Goal: Information Seeking & Learning: Find specific fact

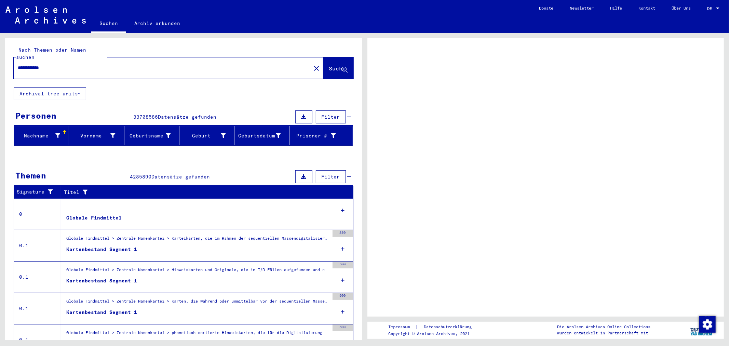
drag, startPoint x: 72, startPoint y: 61, endPoint x: 0, endPoint y: 69, distance: 72.5
click at [0, 69] on div "**********" at bounding box center [182, 186] width 364 height 307
type input "**********"
click at [331, 65] on span "Suche" at bounding box center [337, 68] width 17 height 7
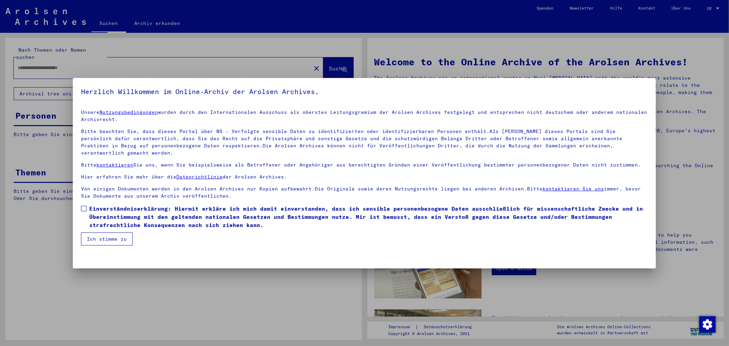
type input "**********"
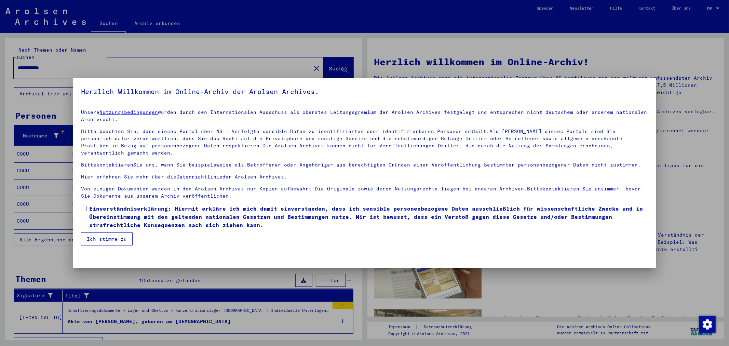
click at [83, 206] on span at bounding box center [83, 208] width 5 height 5
click at [101, 235] on button "Ich stimme zu" at bounding box center [107, 238] width 52 height 13
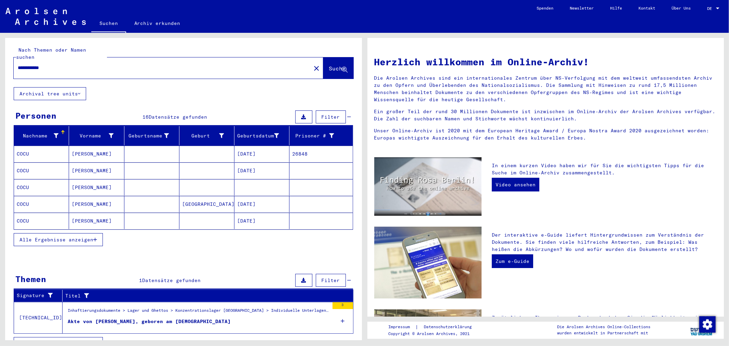
click at [243, 148] on mat-cell "[DATE]" at bounding box center [261, 154] width 55 height 16
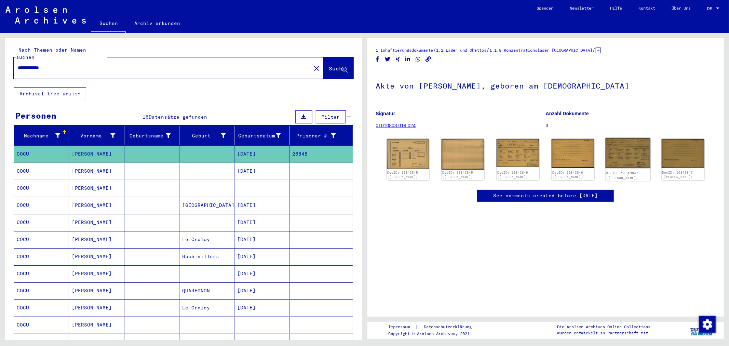
click at [619, 146] on img at bounding box center [627, 153] width 45 height 31
click at [250, 168] on mat-cell "[DATE]" at bounding box center [261, 171] width 55 height 17
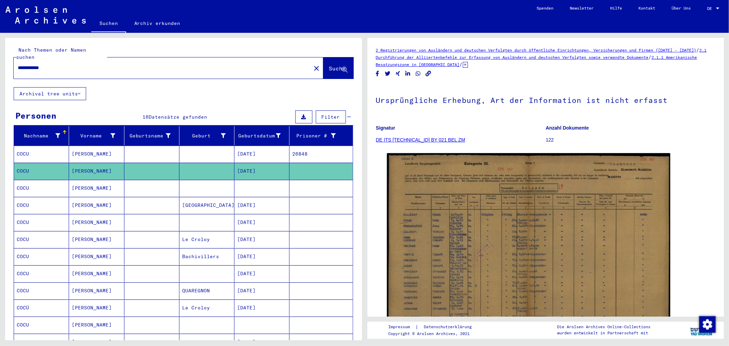
click at [201, 181] on mat-cell at bounding box center [206, 188] width 55 height 17
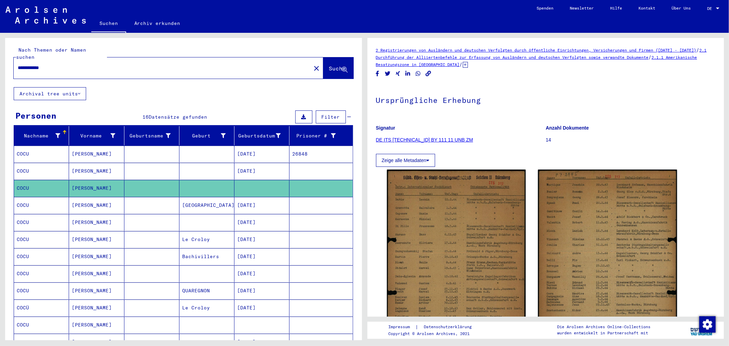
click at [207, 197] on mat-cell "[GEOGRAPHIC_DATA]" at bounding box center [206, 205] width 55 height 17
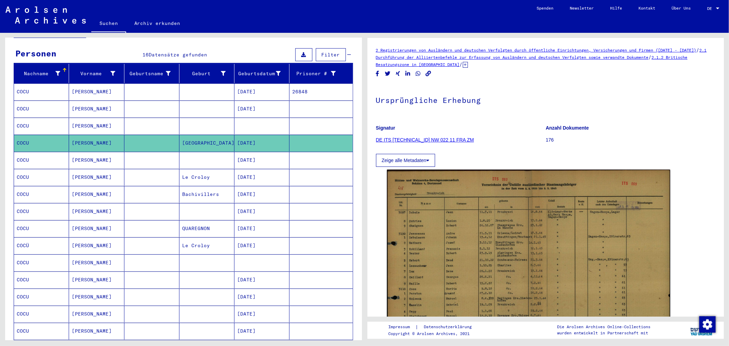
scroll to position [76, 0]
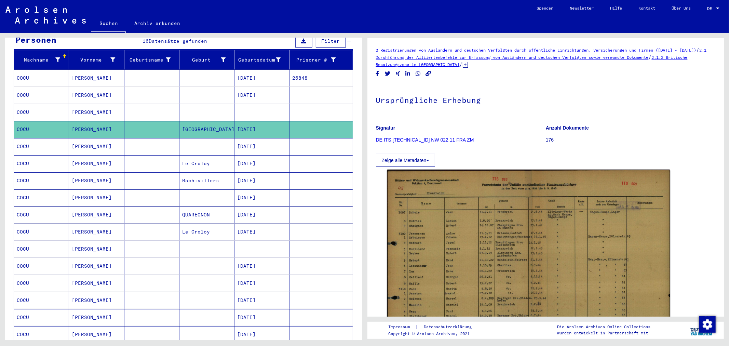
click at [218, 157] on mat-cell "Le Croloy" at bounding box center [206, 163] width 55 height 17
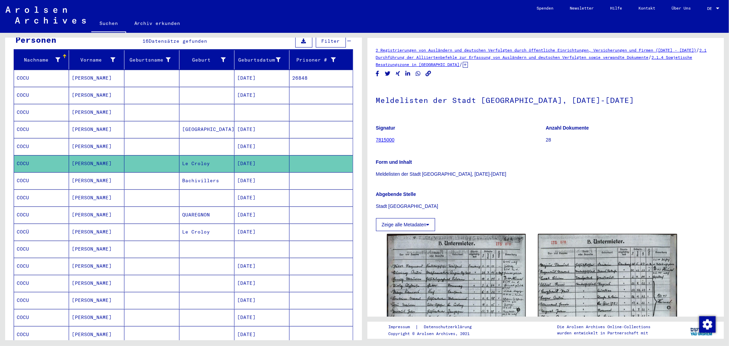
click at [217, 177] on mat-cell "Bachivillers" at bounding box center [206, 180] width 55 height 17
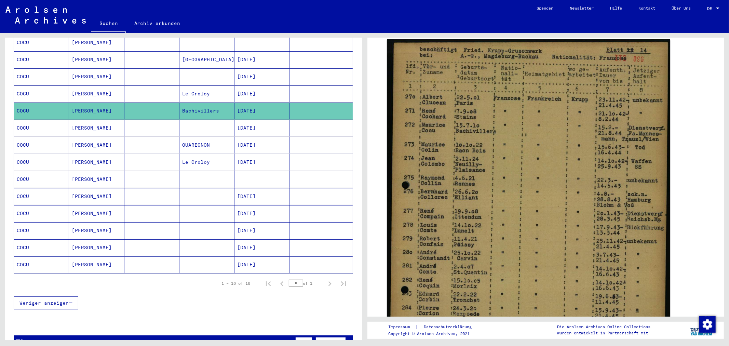
scroll to position [152, 0]
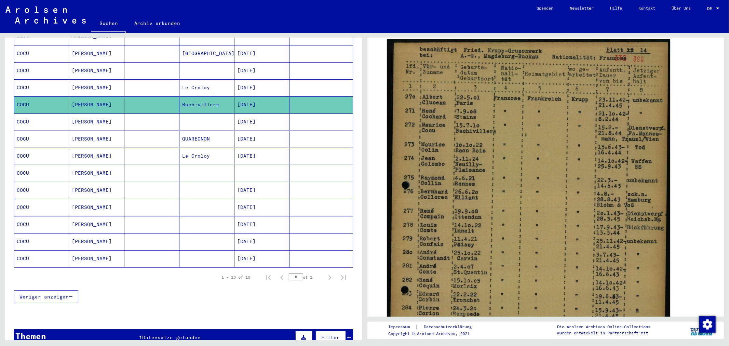
click at [161, 134] on mat-cell at bounding box center [151, 138] width 55 height 17
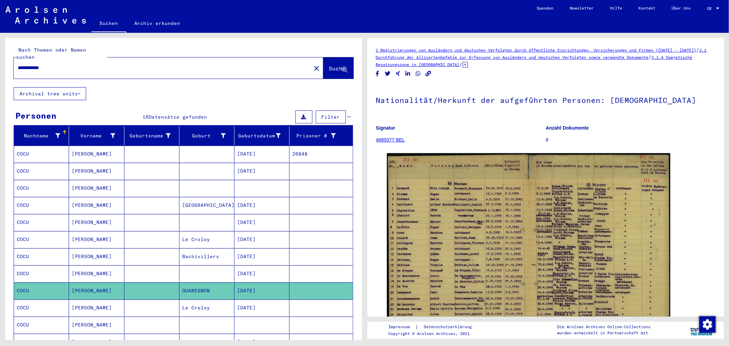
click at [312, 64] on mat-icon "close" at bounding box center [316, 68] width 8 height 8
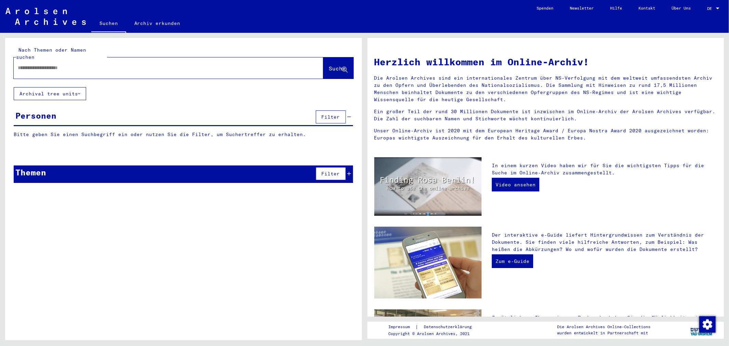
click at [276, 64] on input "text" at bounding box center [160, 67] width 285 height 7
type input "**********"
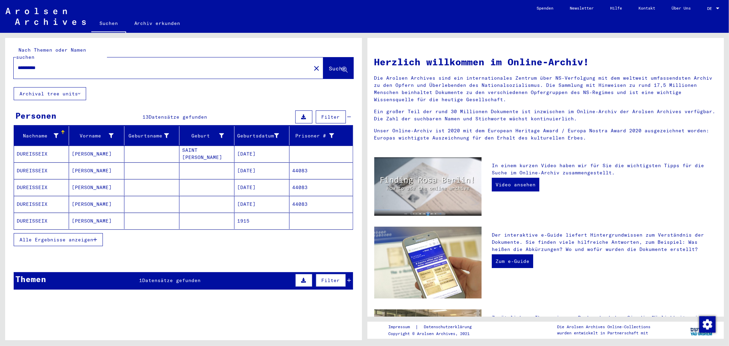
click at [279, 146] on mat-cell "[DATE]" at bounding box center [261, 154] width 55 height 16
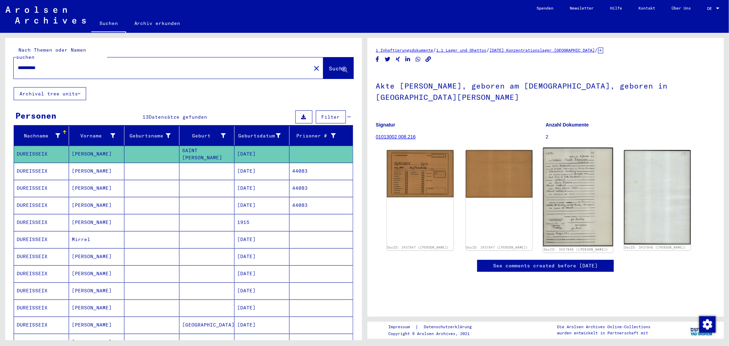
click at [574, 195] on img at bounding box center [578, 197] width 70 height 98
click at [301, 166] on mat-cell "44083" at bounding box center [320, 171] width 63 height 17
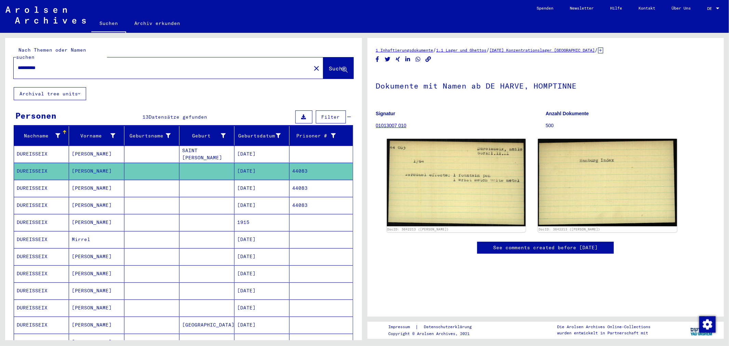
click at [301, 180] on mat-cell "44083" at bounding box center [320, 188] width 63 height 17
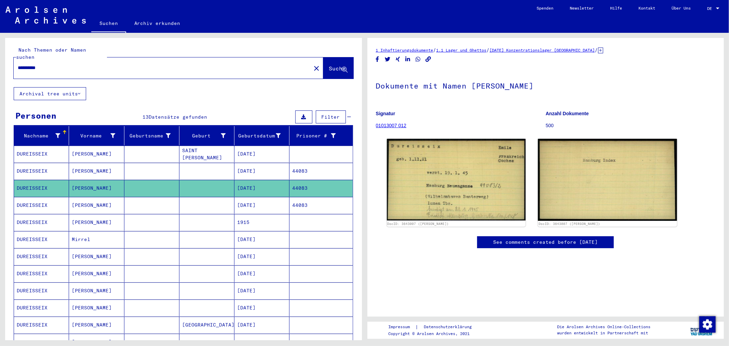
click at [297, 197] on mat-cell "44083" at bounding box center [320, 205] width 63 height 17
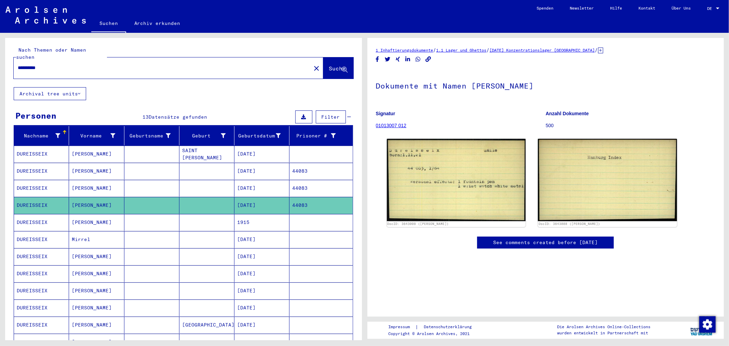
click at [289, 234] on mat-cell at bounding box center [320, 239] width 63 height 17
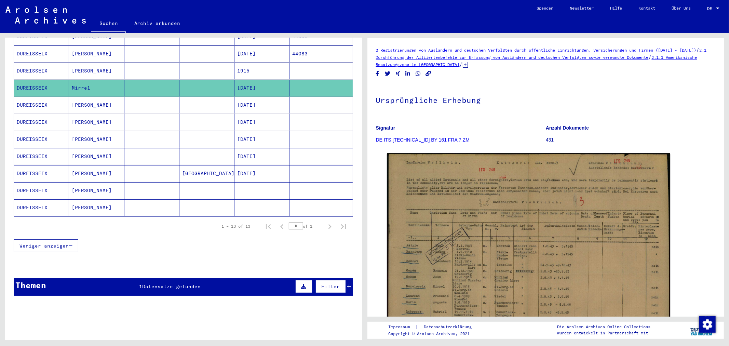
scroll to position [152, 0]
click at [264, 101] on mat-cell "[DATE]" at bounding box center [261, 104] width 55 height 17
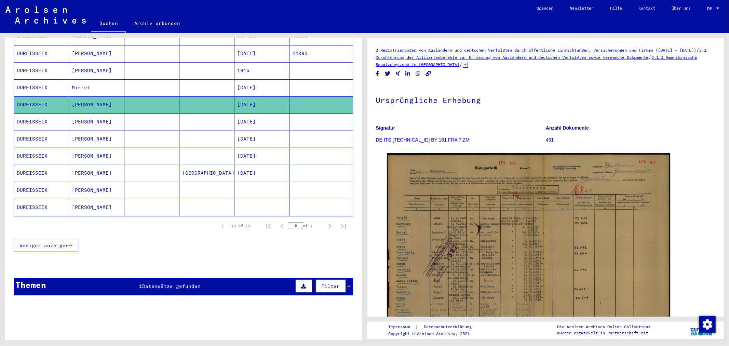
click at [262, 114] on mat-cell "[DATE]" at bounding box center [261, 121] width 55 height 17
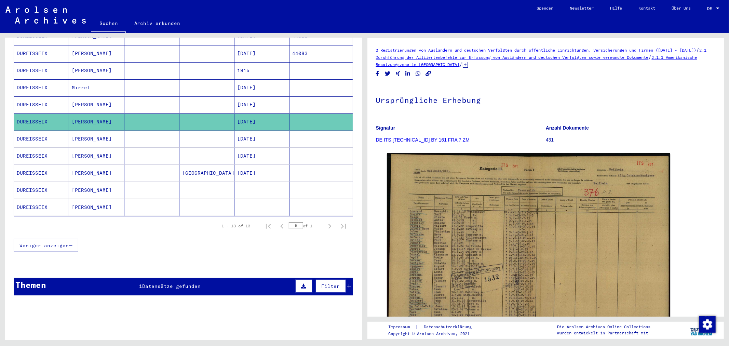
click at [255, 138] on mat-cell "[DATE]" at bounding box center [261, 138] width 55 height 17
